Goal: Transaction & Acquisition: Purchase product/service

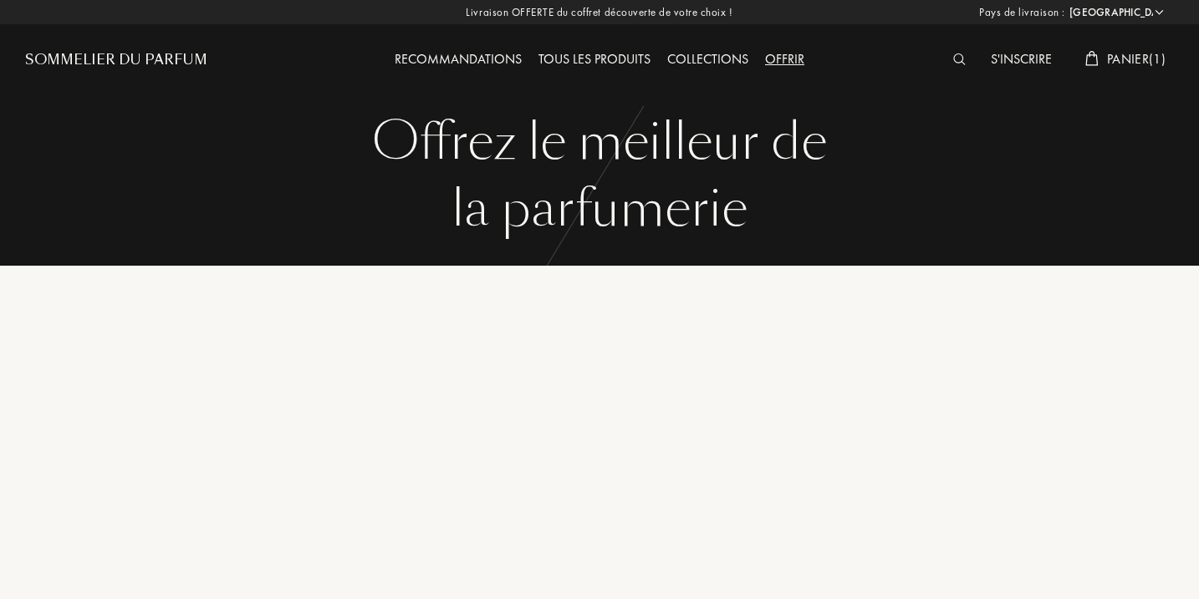
select select "FR"
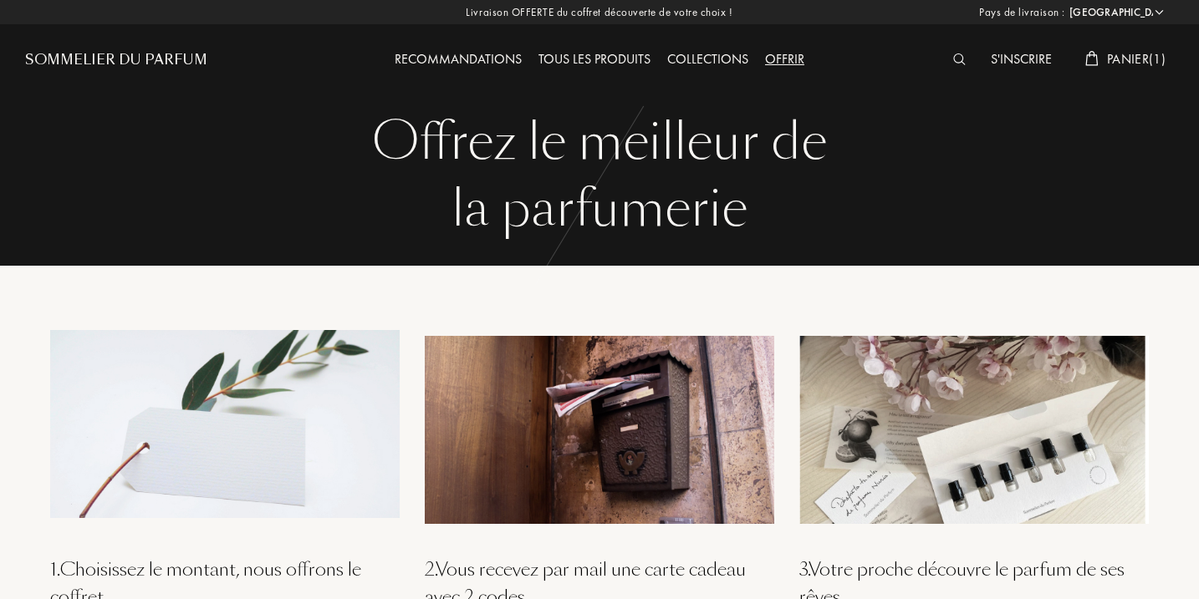
click at [1147, 61] on span "Panier ( 1 )" at bounding box center [1136, 59] width 59 height 18
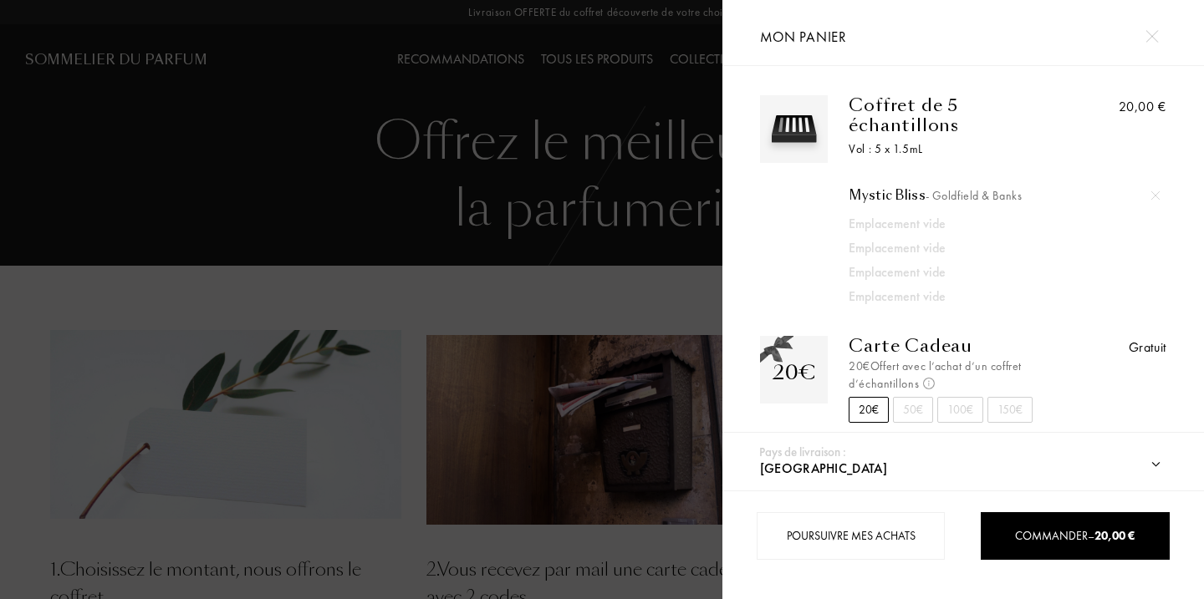
click at [1153, 191] on img at bounding box center [1155, 195] width 8 height 8
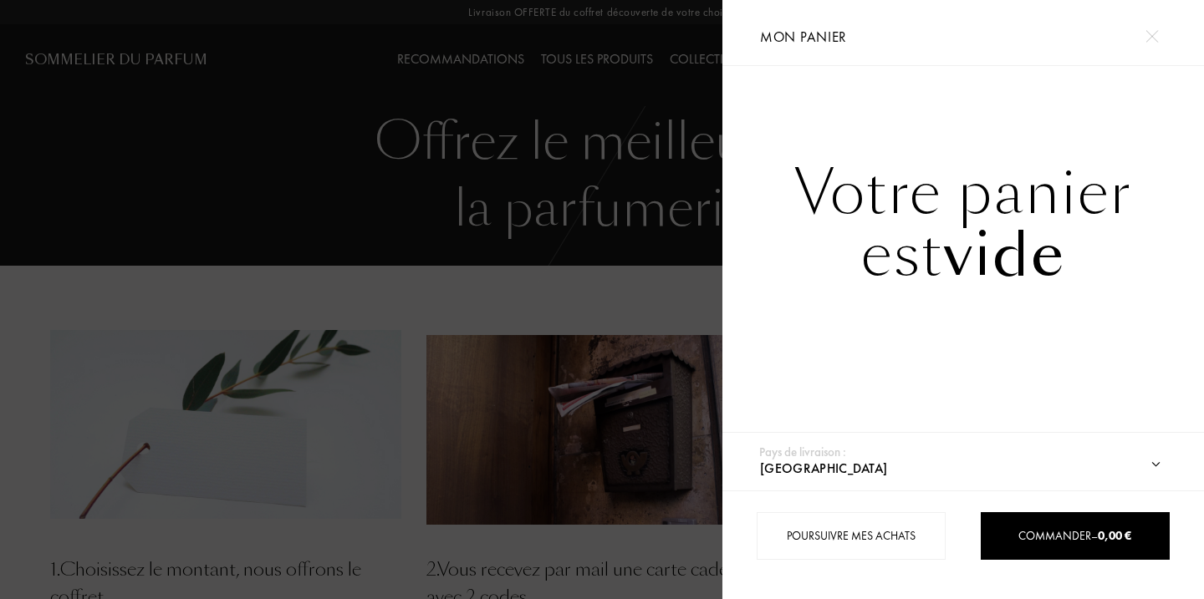
click at [1146, 33] on img at bounding box center [1151, 36] width 13 height 13
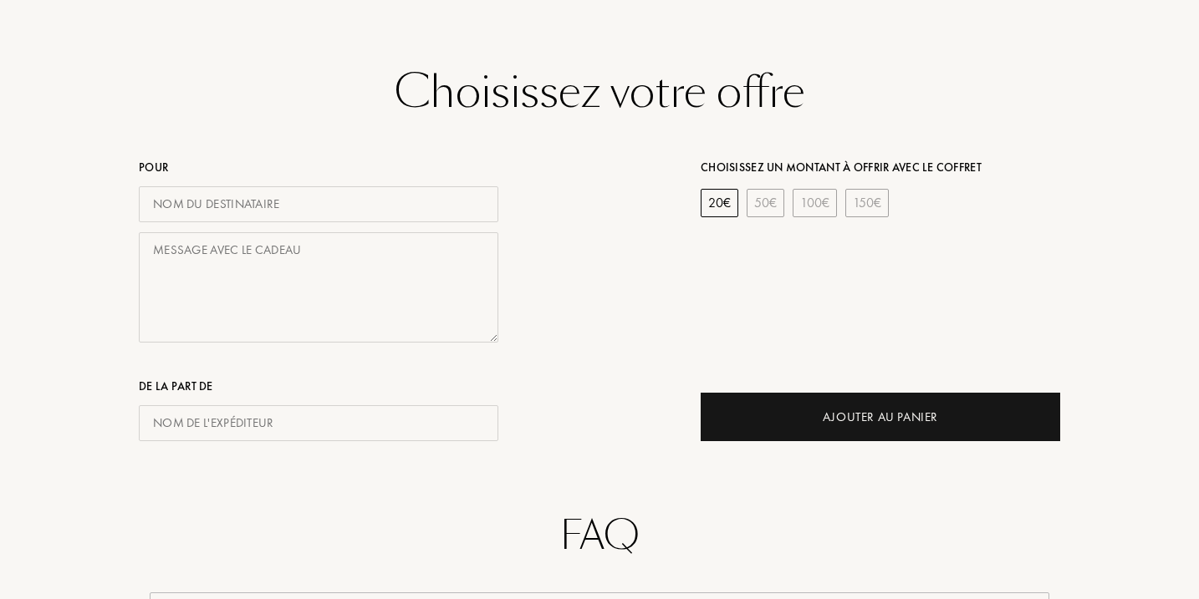
scroll to position [687, 0]
click at [304, 203] on input "text" at bounding box center [318, 203] width 359 height 36
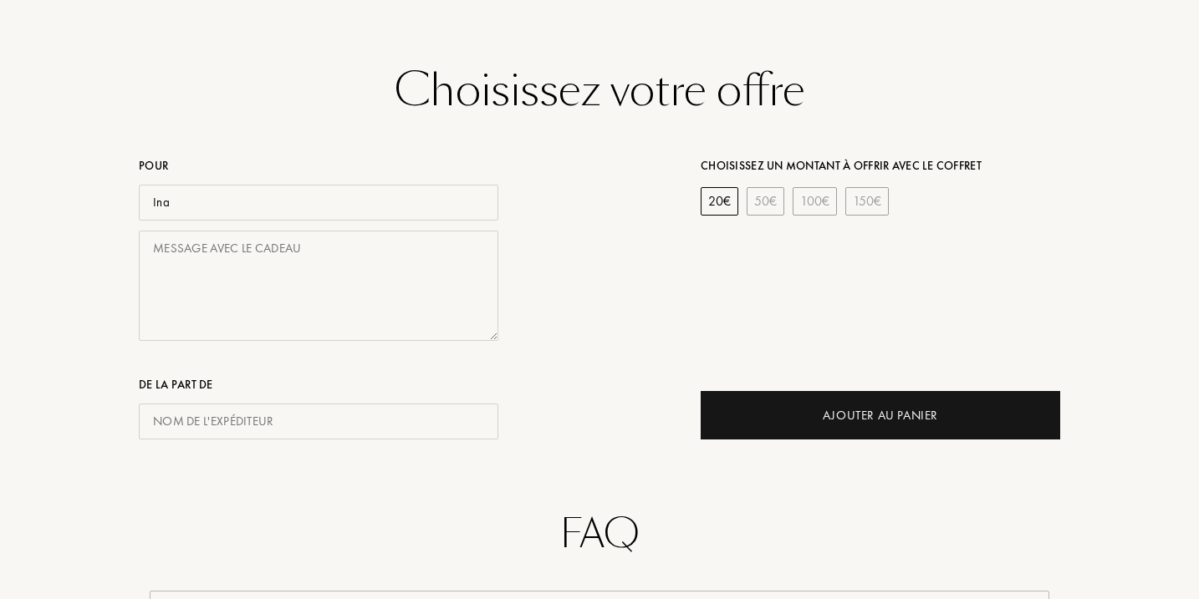
type input "Ina"
click at [297, 232] on textarea at bounding box center [318, 286] width 359 height 111
type textarea "Hallo"
click at [586, 300] on div "Pour Ina Hallo De la part de" at bounding box center [319, 284] width 562 height 312
click at [354, 418] on input "text" at bounding box center [318, 422] width 359 height 36
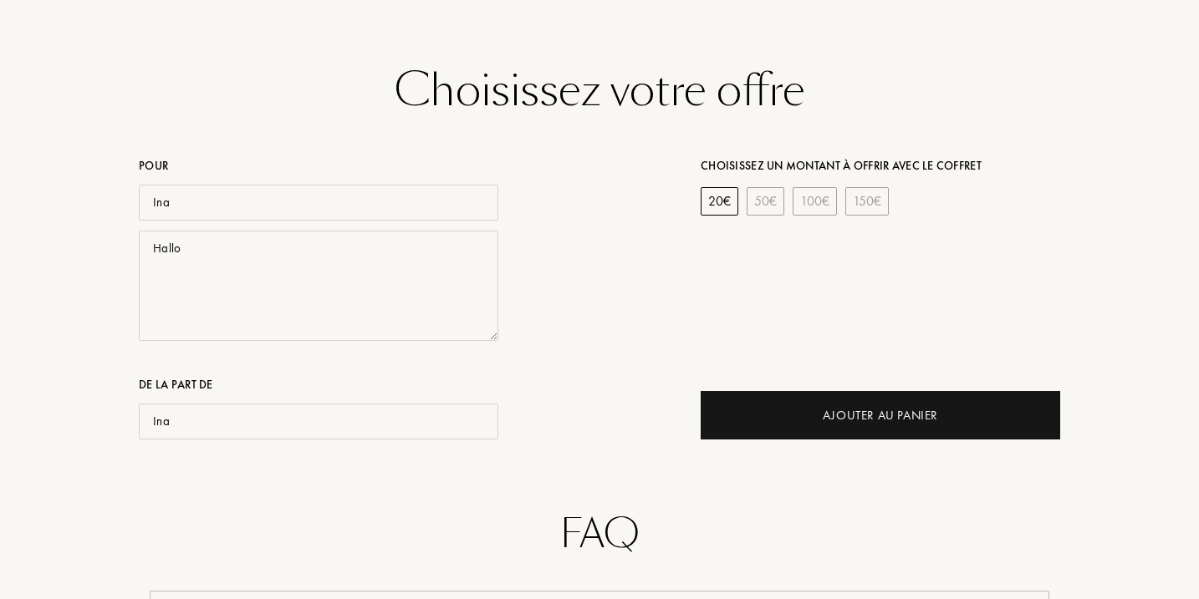
type input "Ina"
click at [568, 349] on div "Pour Ina Hallo De la part de Ina" at bounding box center [319, 284] width 562 height 312
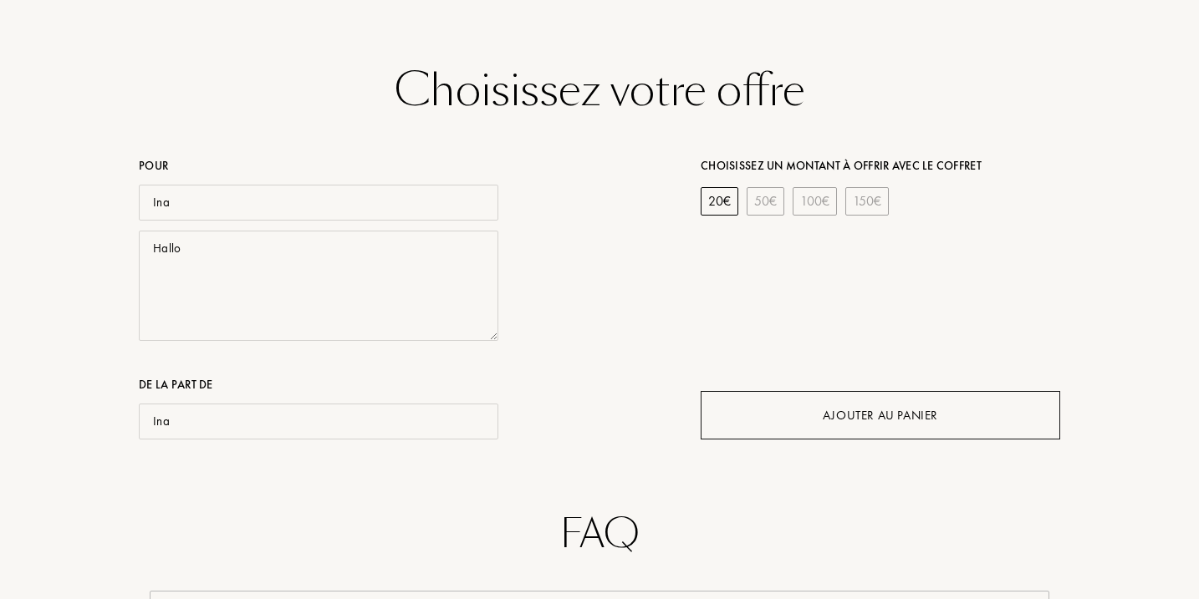
click at [804, 411] on div "Ajouter au Panier" at bounding box center [880, 415] width 359 height 48
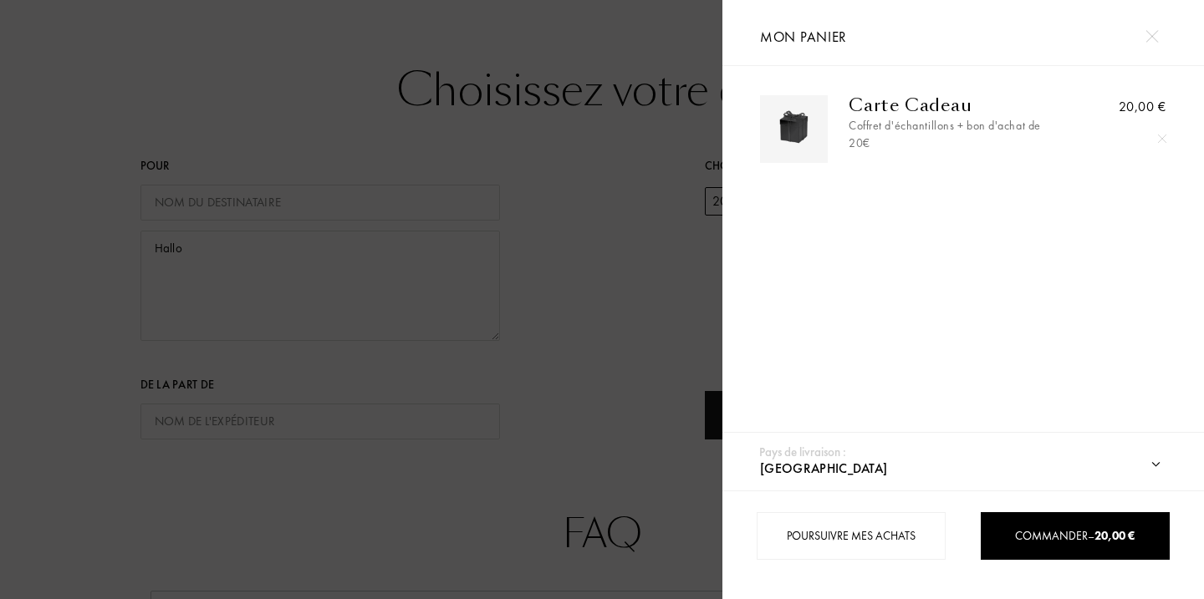
click at [1154, 35] on img at bounding box center [1151, 36] width 13 height 13
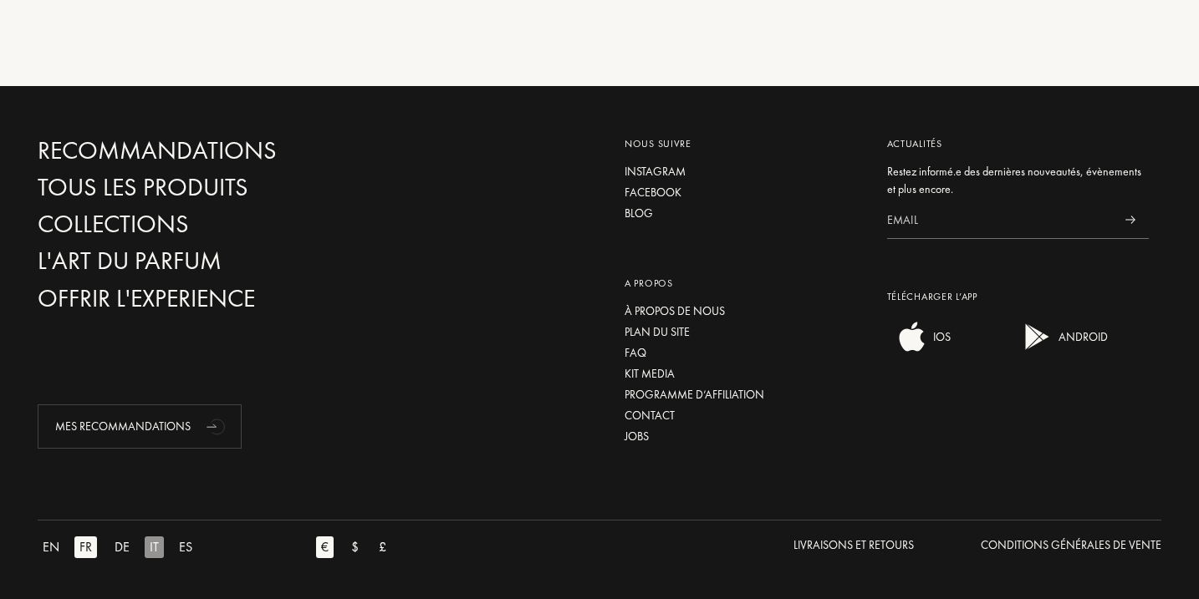
scroll to position [1542, 0]
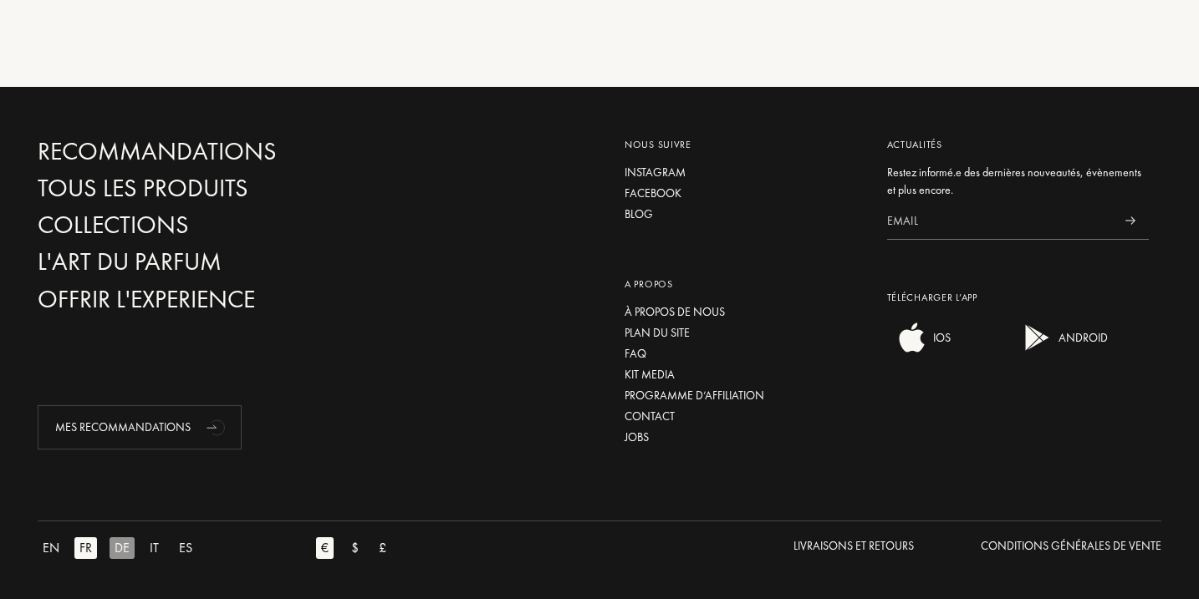
click at [128, 545] on div "DE" at bounding box center [122, 549] width 25 height 22
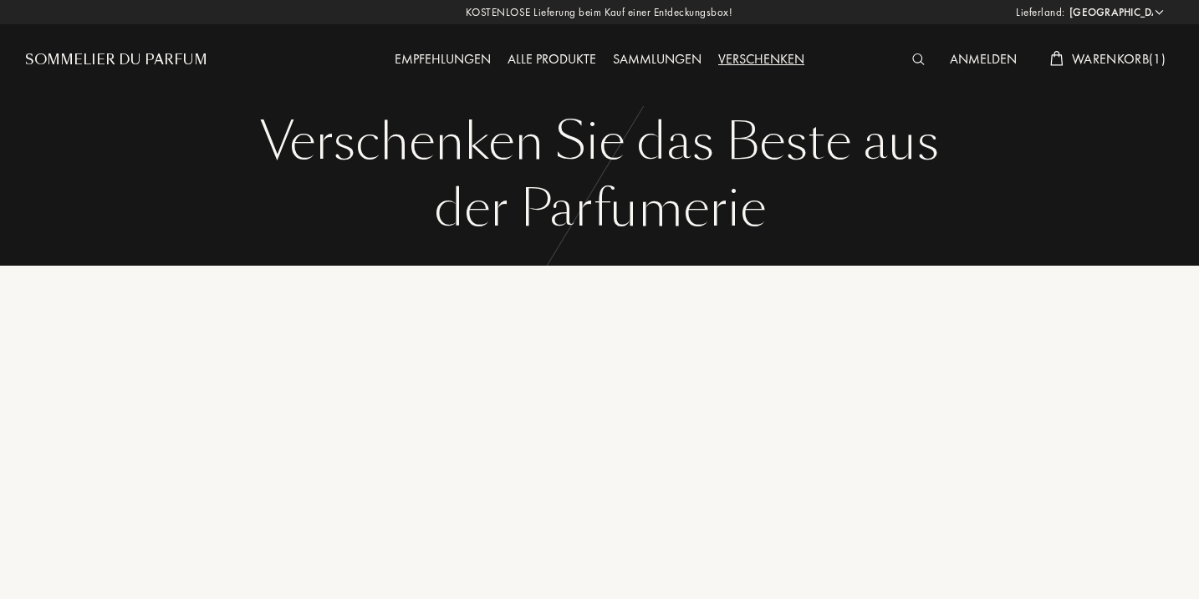
select select "FR"
